Goal: Transaction & Acquisition: Purchase product/service

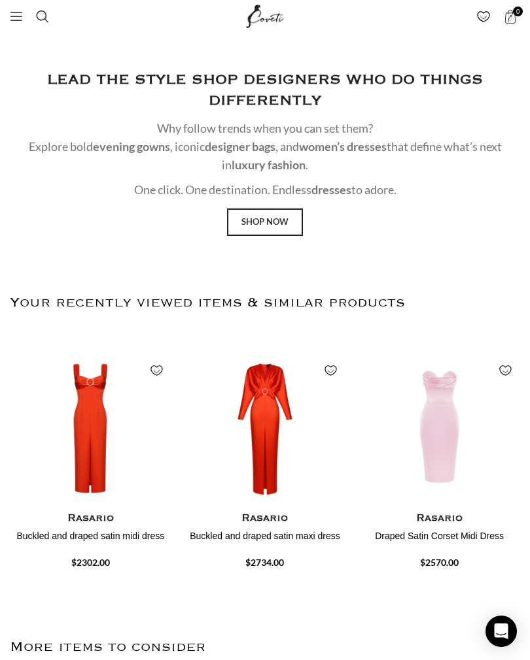
click at [27, 16] on link "Menu" at bounding box center [16, 16] width 26 height 26
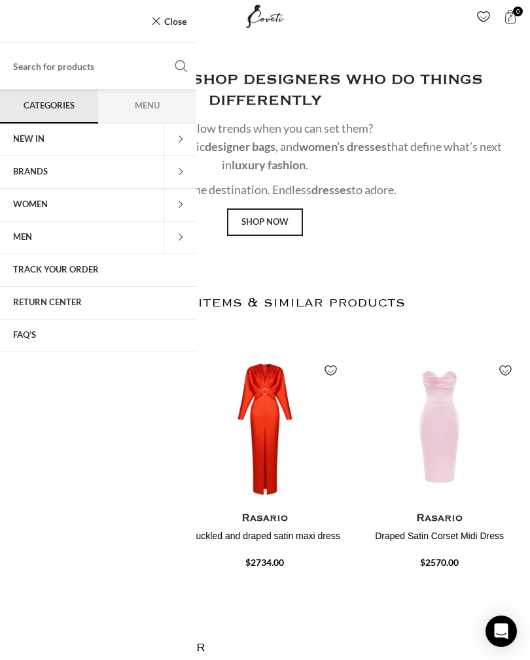
click at [20, 22] on div "Close" at bounding box center [98, 21] width 196 height 43
click at [175, 173] on span at bounding box center [179, 172] width 33 height 33
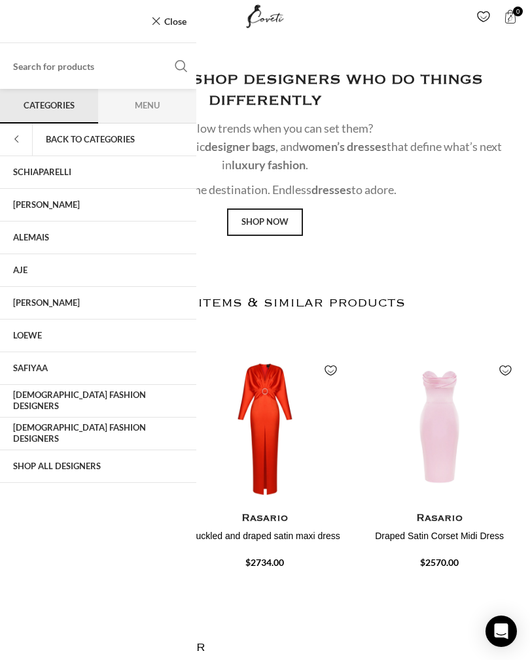
click at [69, 468] on link "Shop All Designers" at bounding box center [98, 466] width 196 height 33
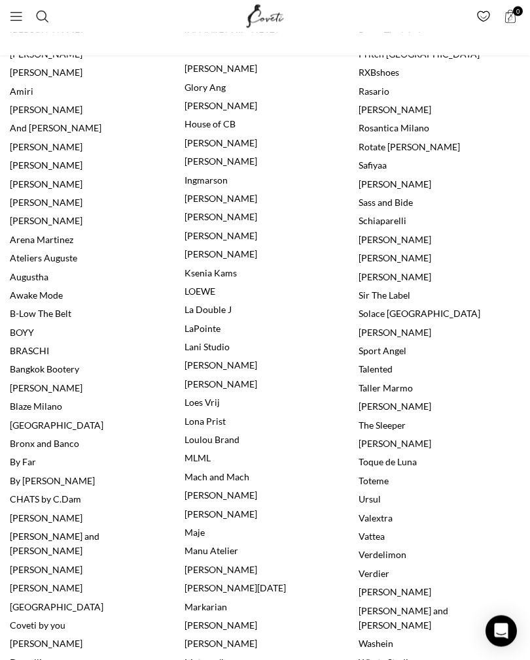
scroll to position [472, 0]
click at [385, 271] on link "[PERSON_NAME]" at bounding box center [394, 276] width 73 height 11
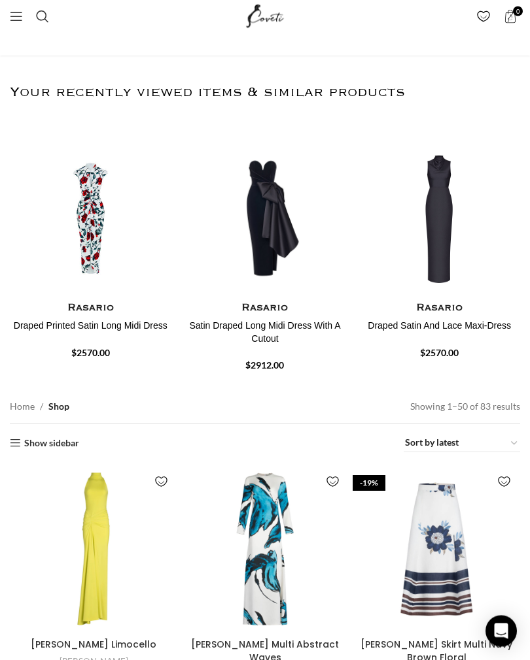
scroll to position [33, 0]
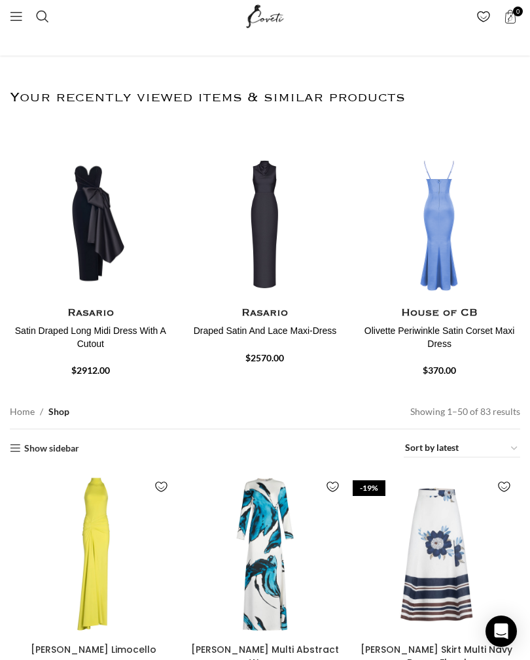
click at [430, 302] on img "4 / 30" at bounding box center [438, 380] width 161 height 157
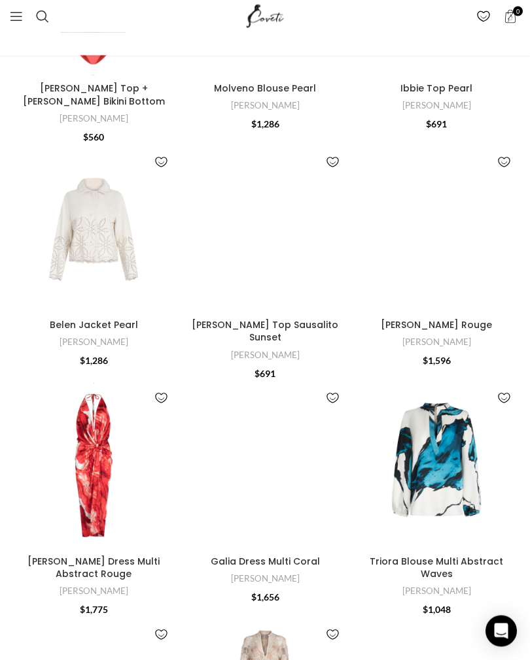
scroll to position [1789, 0]
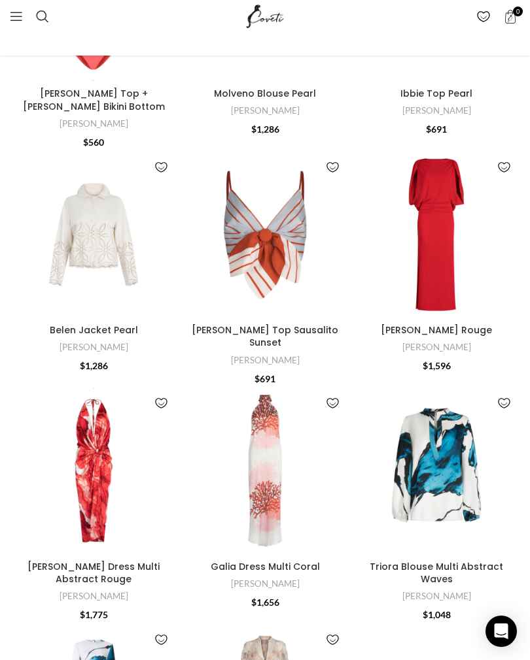
click at [7, 20] on link "Menu" at bounding box center [16, 16] width 26 height 26
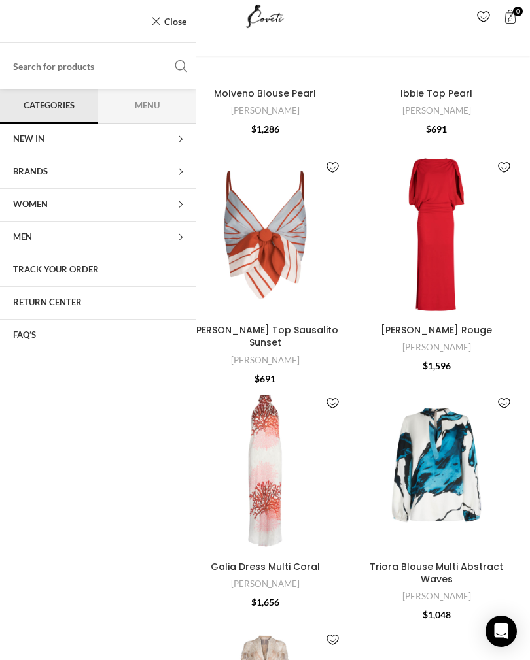
click at [154, 107] on span "Menu" at bounding box center [147, 106] width 98 height 34
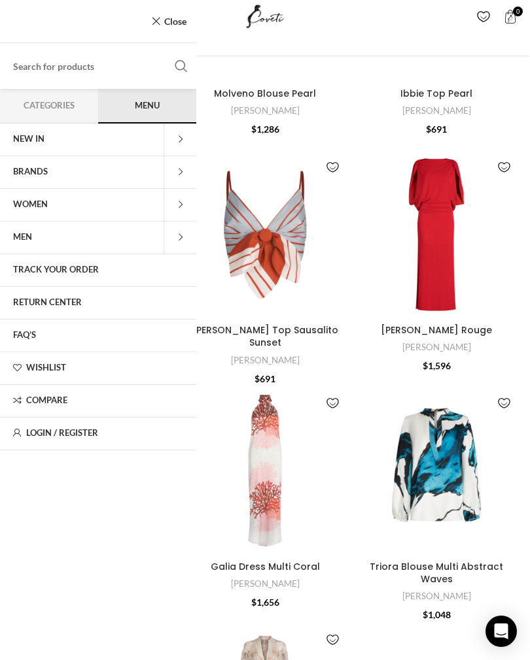
click at [186, 205] on span at bounding box center [179, 205] width 33 height 33
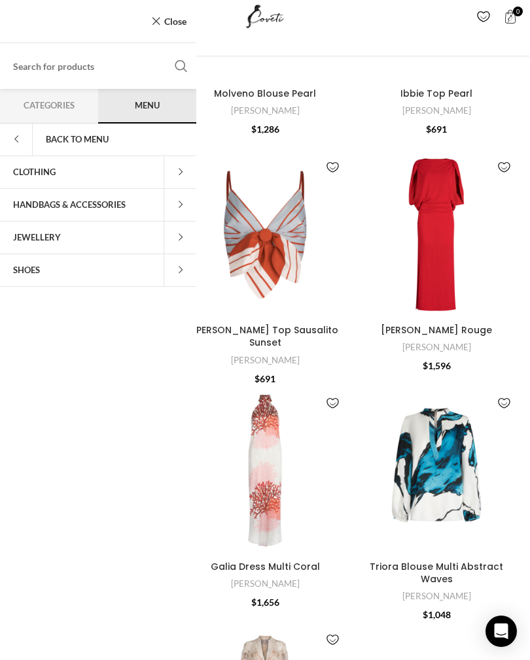
click at [182, 175] on span at bounding box center [179, 172] width 33 height 33
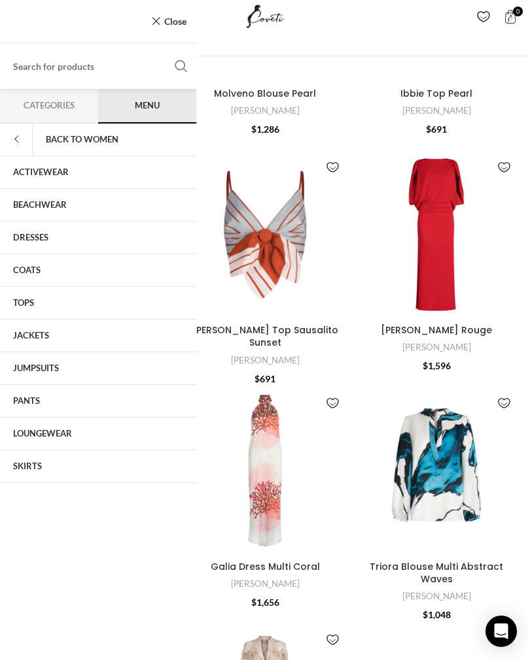
click at [24, 248] on link "DRESSES" at bounding box center [98, 238] width 196 height 33
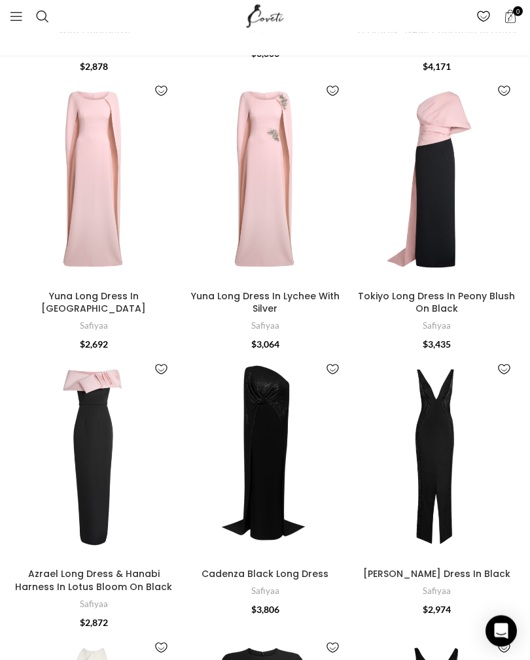
scroll to position [4536, 0]
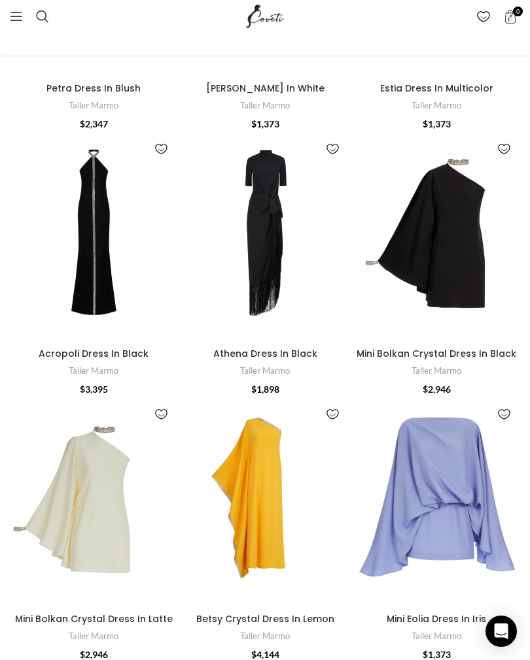
scroll to position [3051, 0]
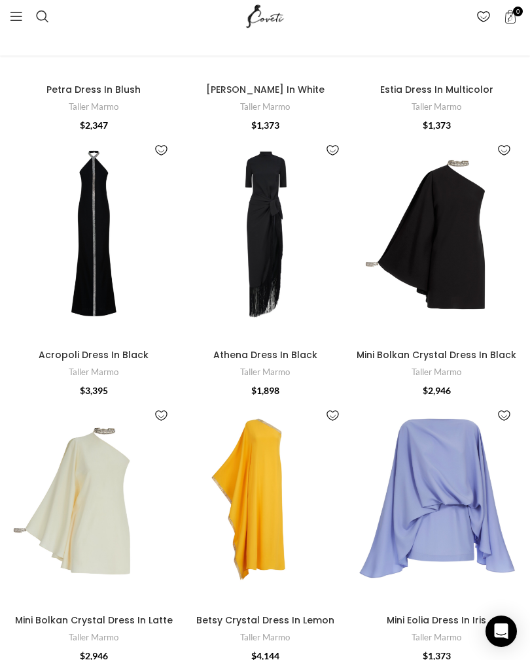
click at [91, 219] on img "Acropoli Dress In Black" at bounding box center [93, 238] width 167 height 209
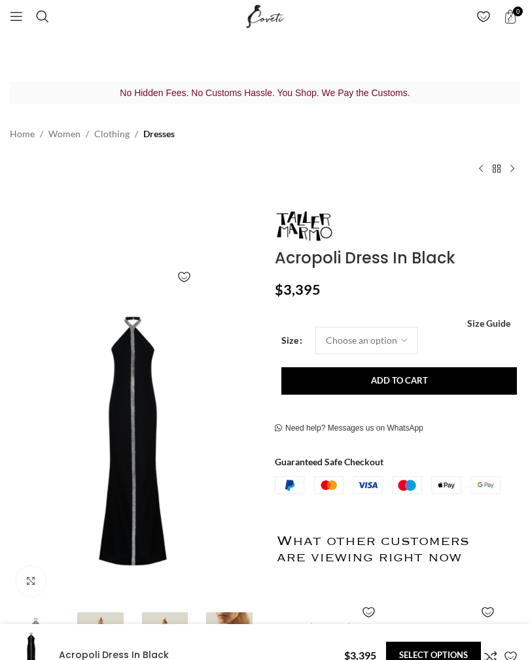
click at [175, 613] on img at bounding box center [165, 642] width 58 height 58
click at [223, 622] on img at bounding box center [229, 642] width 58 height 58
click at [160, 620] on img at bounding box center [165, 642] width 58 height 58
click at [14, 18] on span "Open mobile menu" at bounding box center [16, 16] width 13 height 13
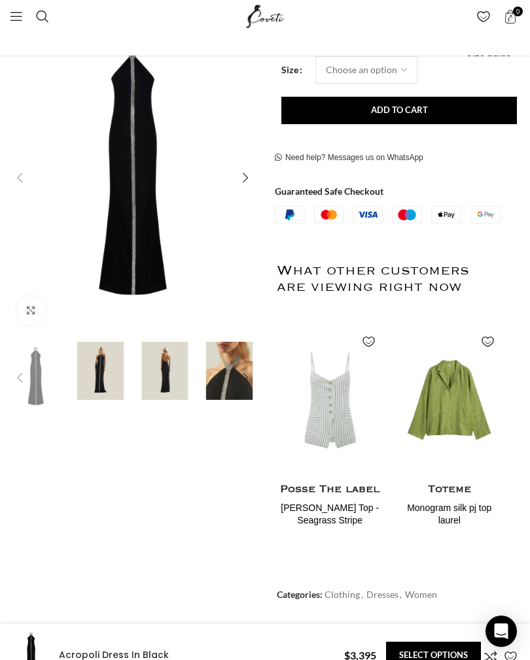
scroll to position [284, 0]
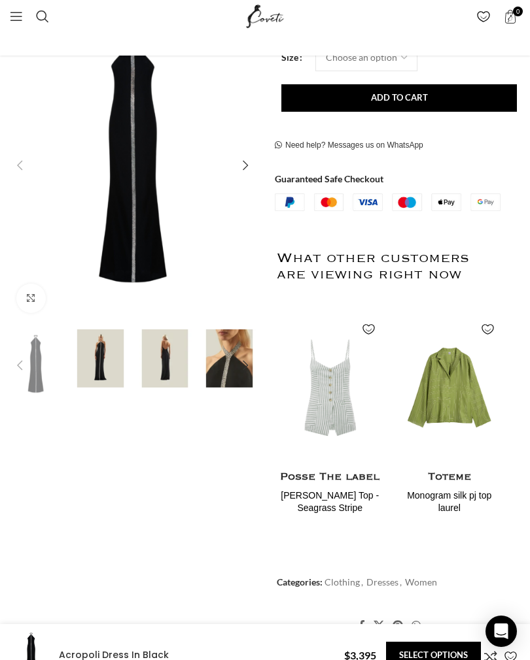
click at [237, 353] on div "Next slide" at bounding box center [245, 365] width 26 height 26
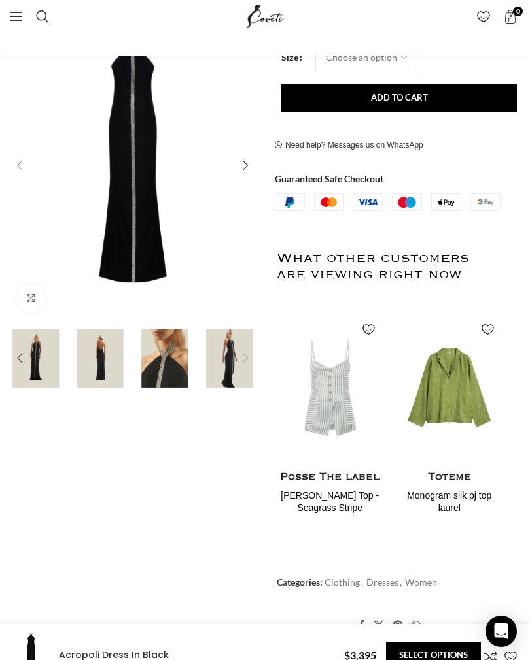
click at [231, 358] on img "5 / 5" at bounding box center [229, 359] width 58 height 58
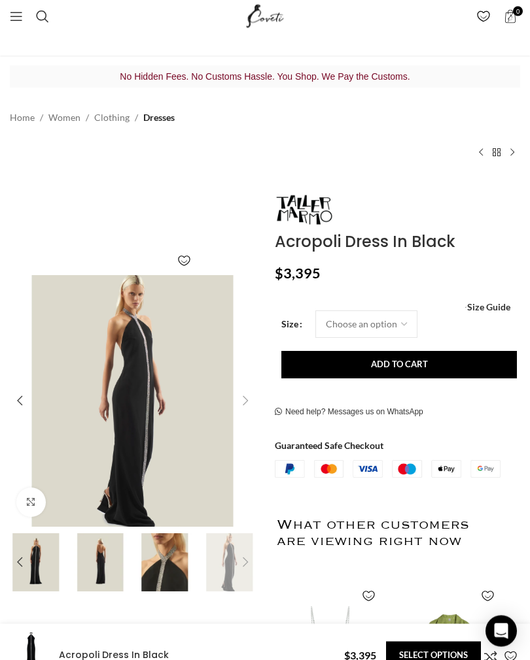
scroll to position [0, 0]
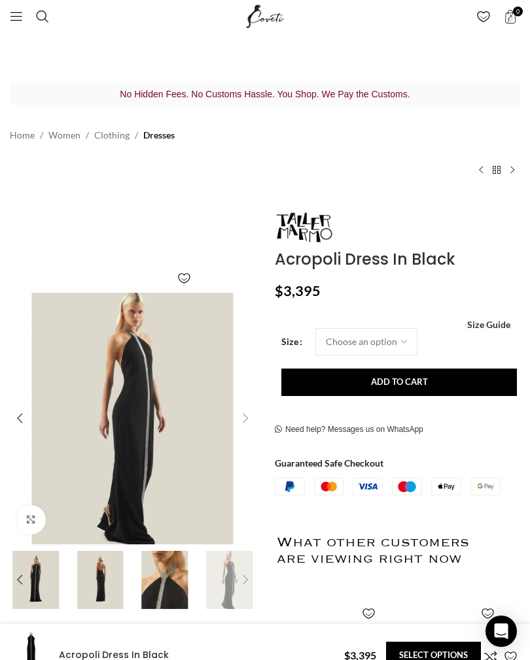
click at [150, 432] on img "5 / 5" at bounding box center [133, 419] width 252 height 252
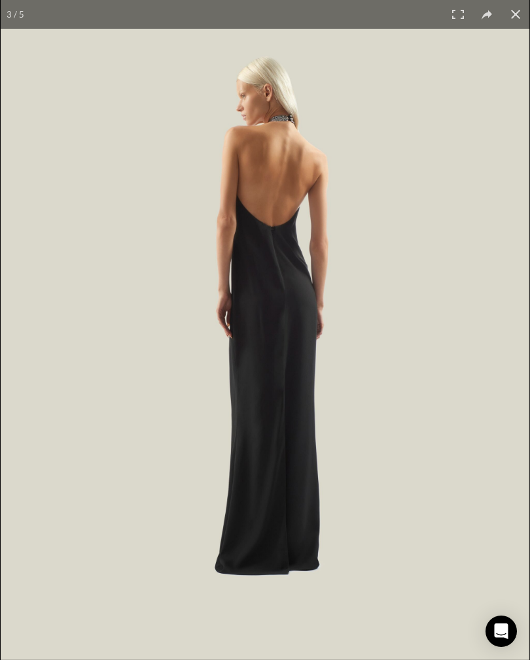
scroll to position [0, 281]
